Goal: Task Accomplishment & Management: Use online tool/utility

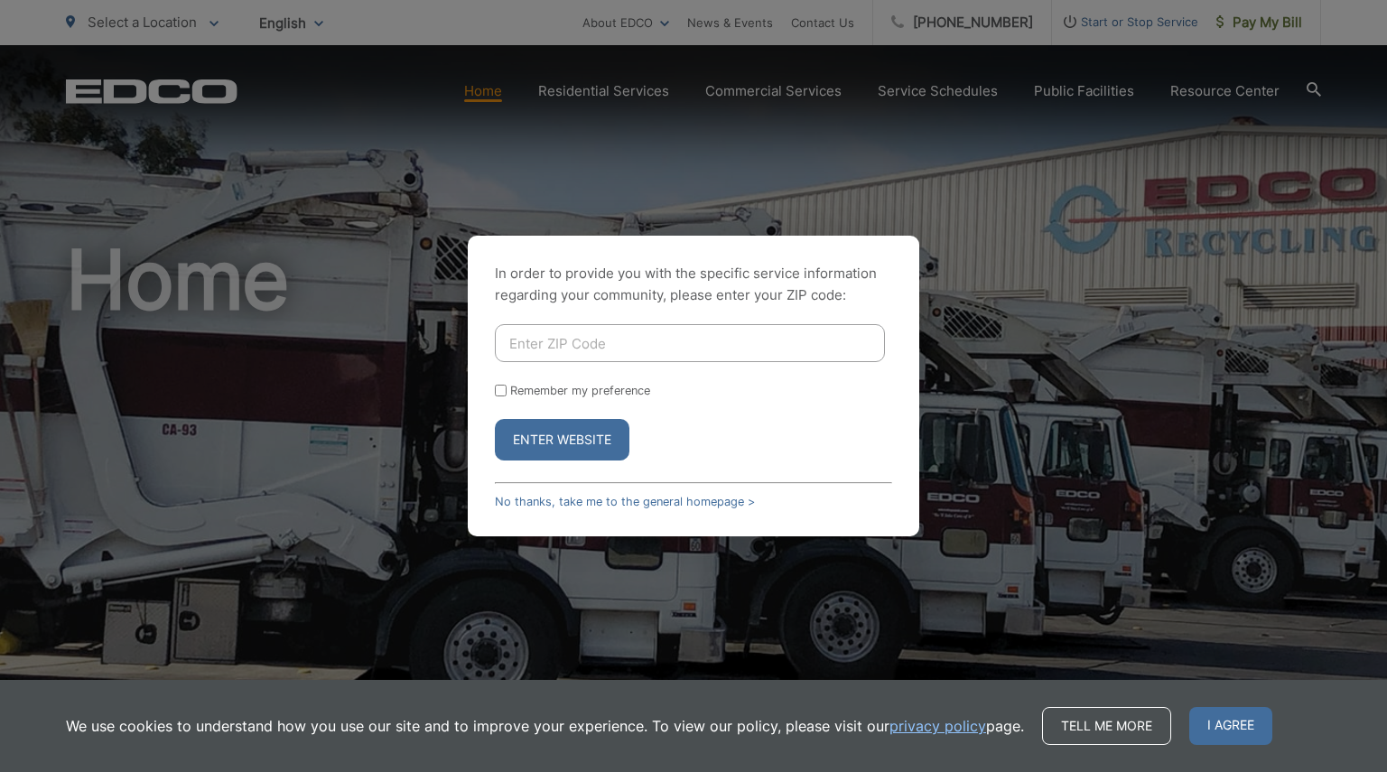
click at [589, 340] on input "Enter ZIP Code" at bounding box center [690, 343] width 390 height 38
type input "92118"
click at [551, 446] on button "Enter Website" at bounding box center [562, 440] width 135 height 42
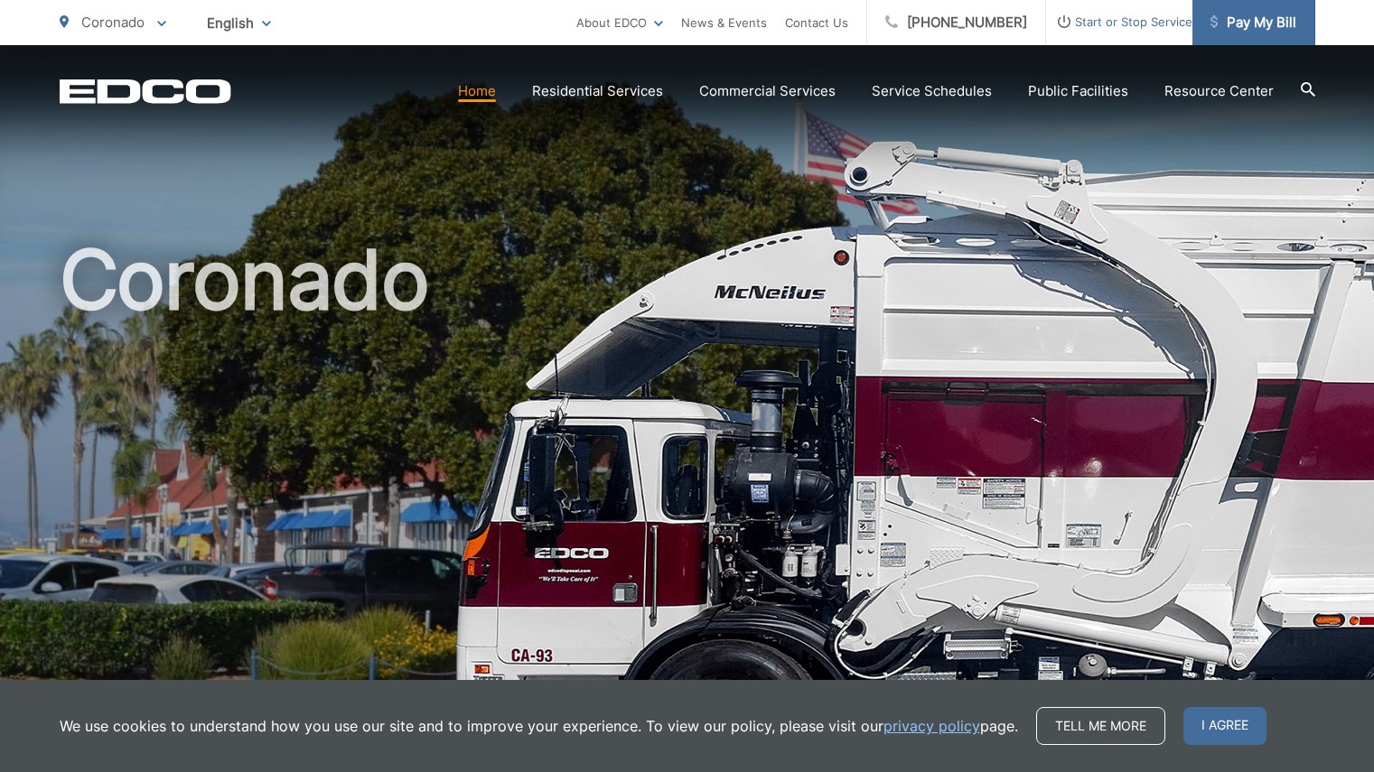
click at [1266, 23] on span "Pay My Bill" at bounding box center [1253, 23] width 86 height 22
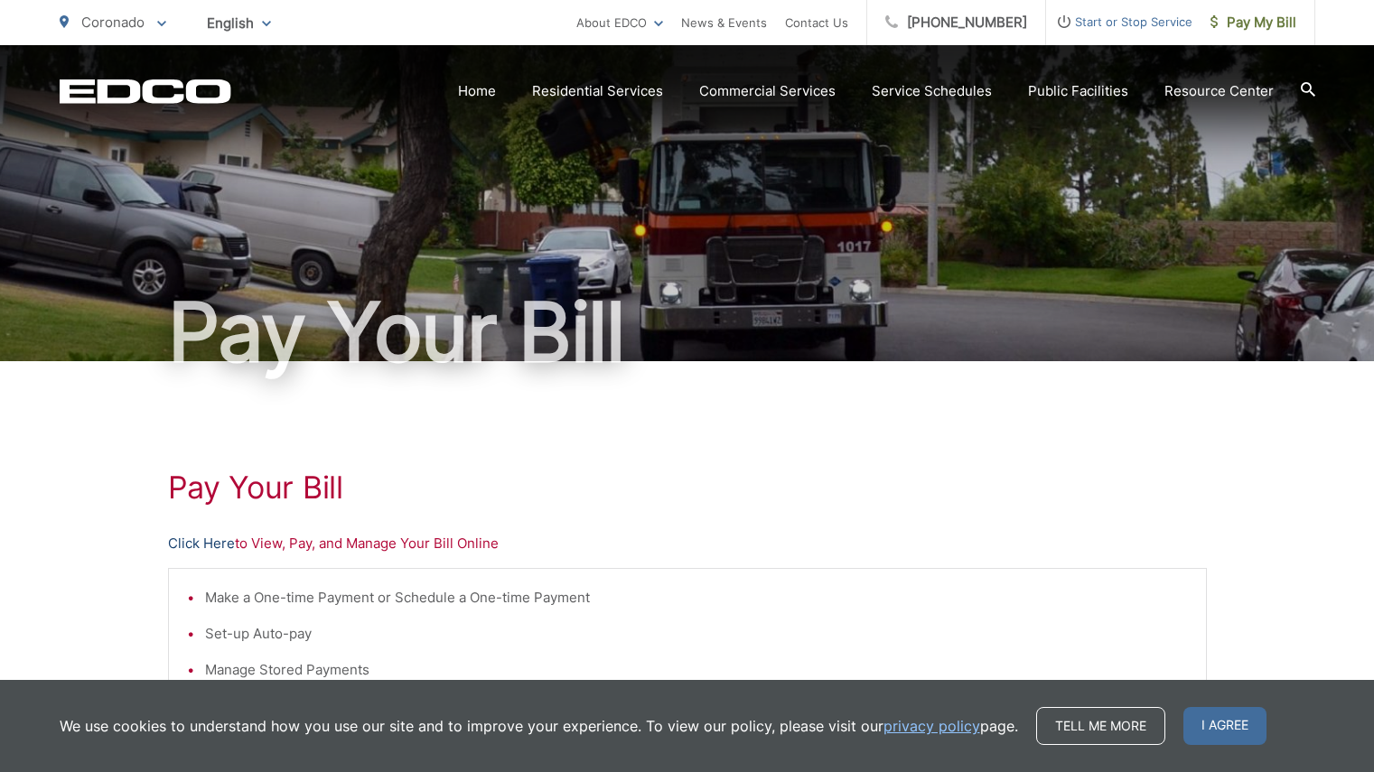
click at [214, 545] on link "Click Here" at bounding box center [201, 544] width 67 height 22
